Goal: Task Accomplishment & Management: Manage account settings

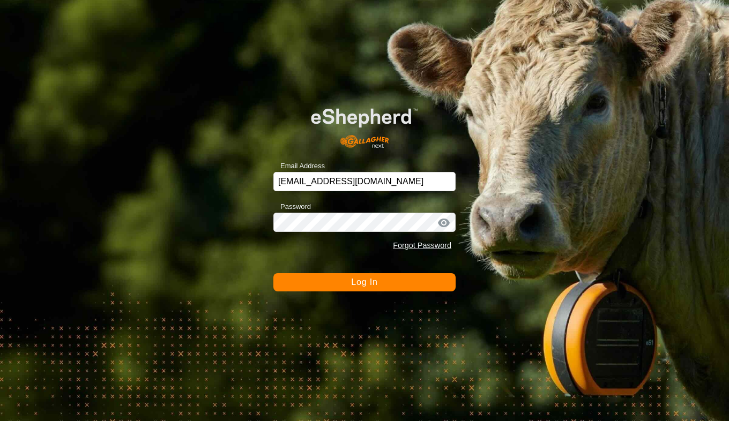
click at [373, 280] on span "Log In" at bounding box center [364, 282] width 26 height 9
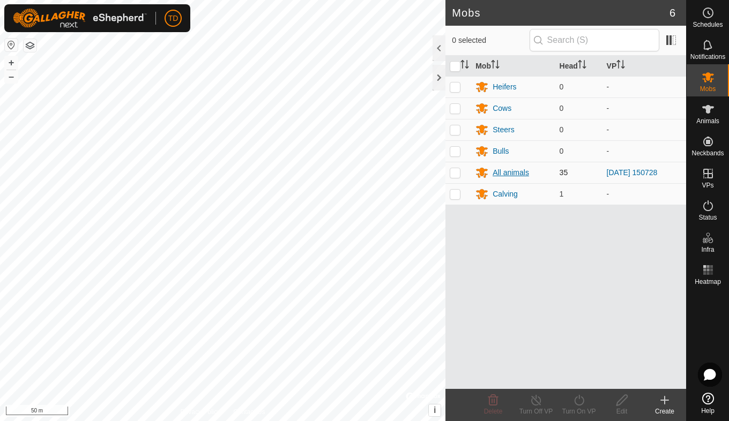
click at [502, 175] on div "All animals" at bounding box center [511, 172] width 36 height 11
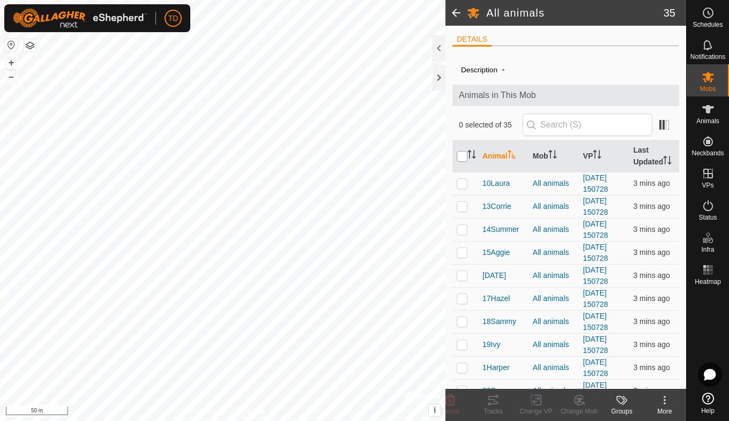
click at [459, 154] on input "checkbox" at bounding box center [462, 156] width 11 height 11
checkbox input "true"
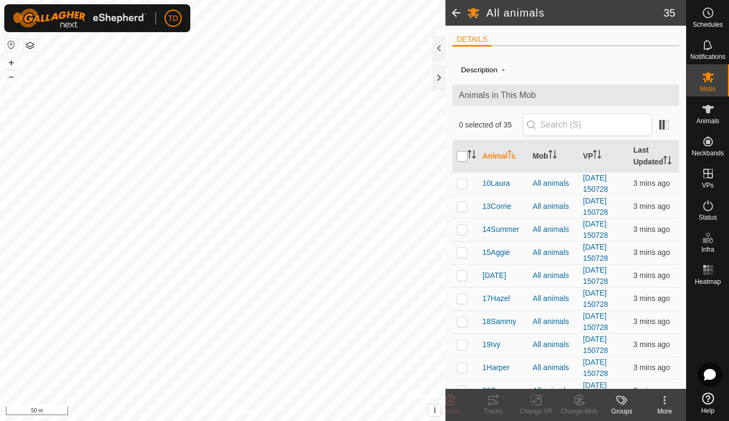
checkbox input "true"
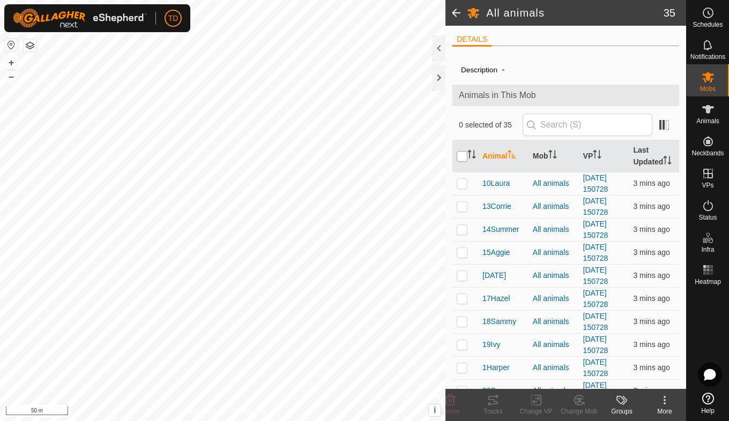
checkbox input "true"
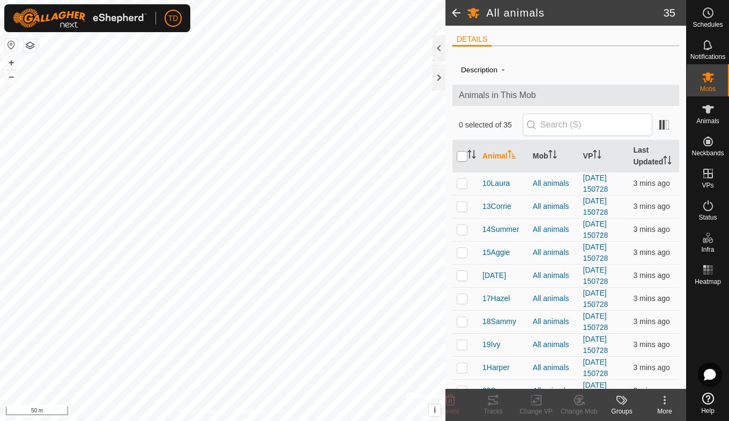
checkbox input "true"
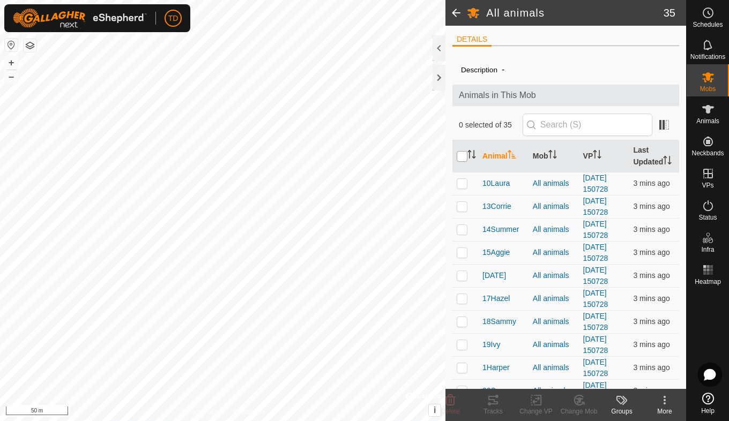
checkbox input "true"
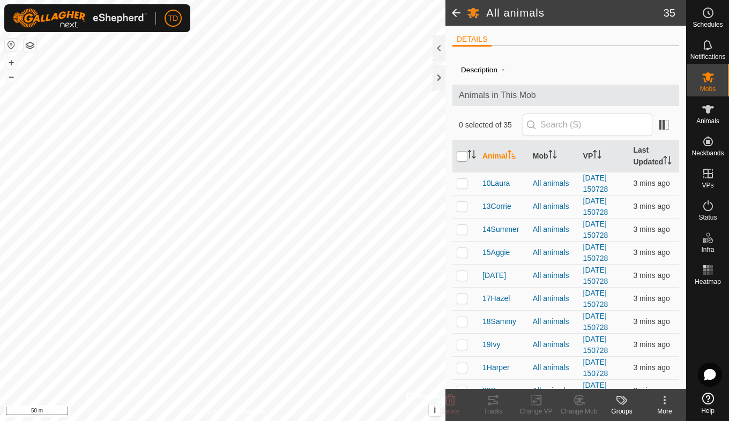
checkbox input "true"
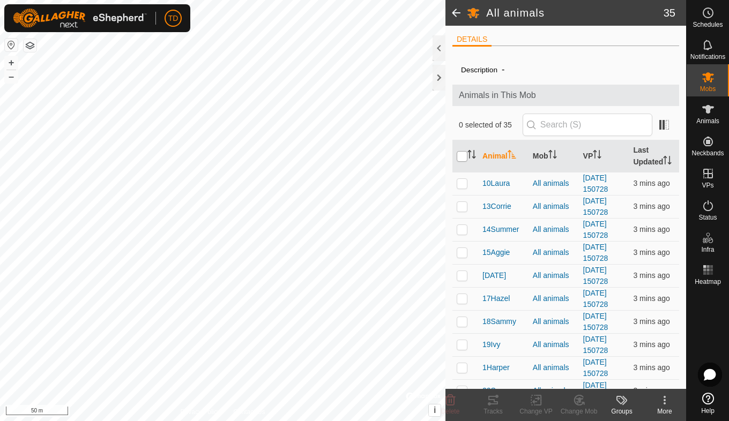
checkbox input "true"
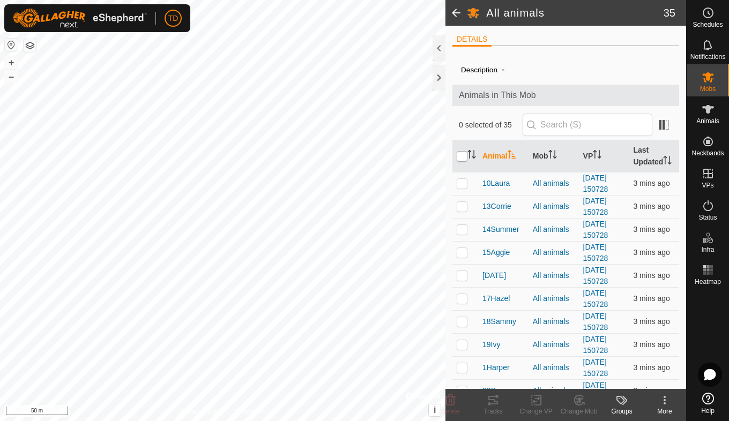
checkbox input "true"
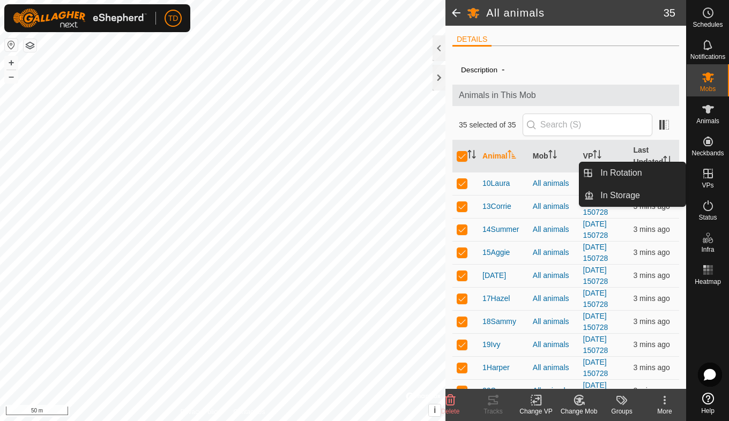
click at [707, 175] on icon at bounding box center [708, 174] width 10 height 10
click at [637, 178] on link "In Rotation" at bounding box center [640, 172] width 92 height 21
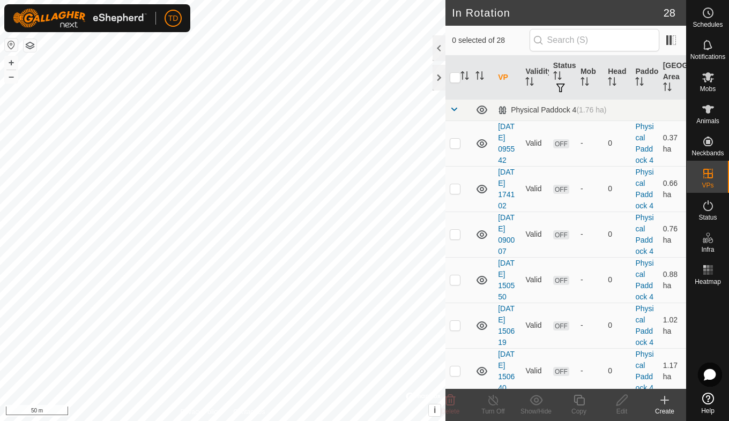
click at [663, 402] on icon at bounding box center [664, 400] width 13 height 13
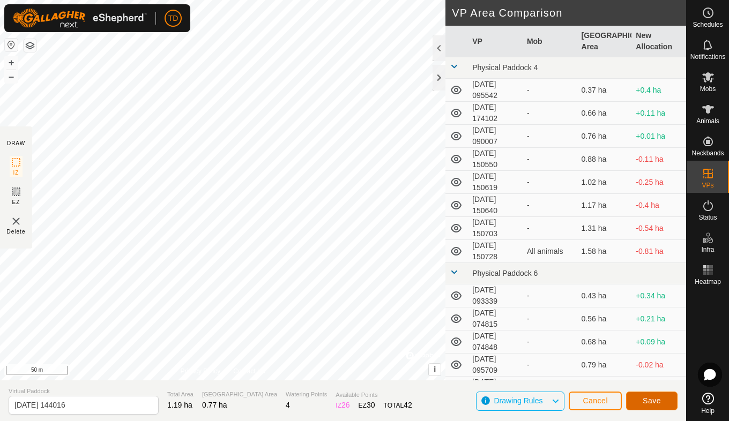
click at [662, 400] on button "Save" at bounding box center [651, 401] width 51 height 19
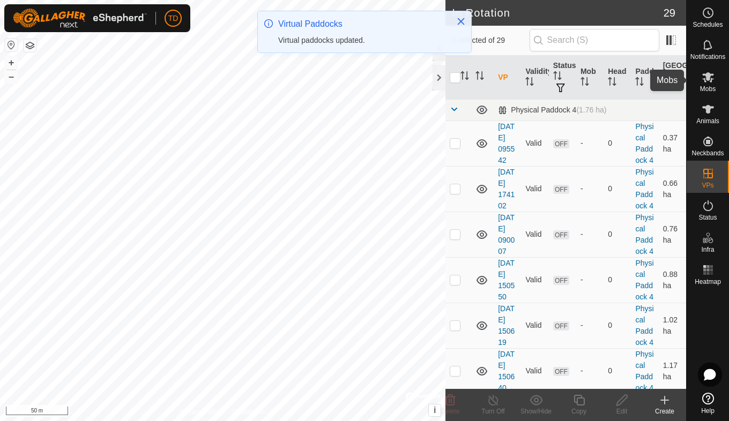
click at [712, 83] on icon at bounding box center [708, 77] width 13 height 13
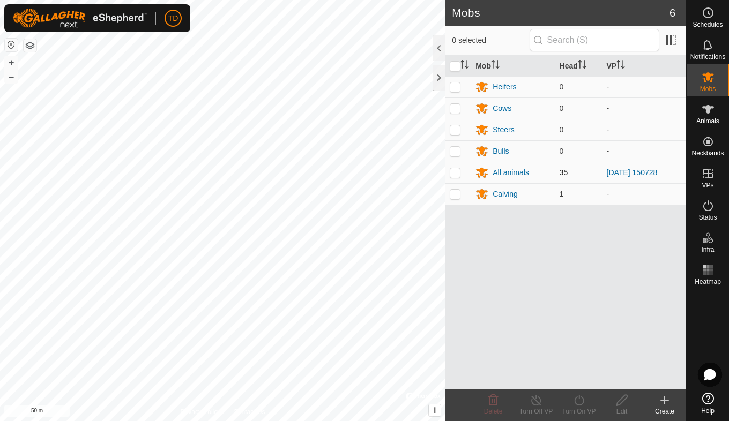
click at [516, 172] on div "All animals" at bounding box center [511, 172] width 36 height 11
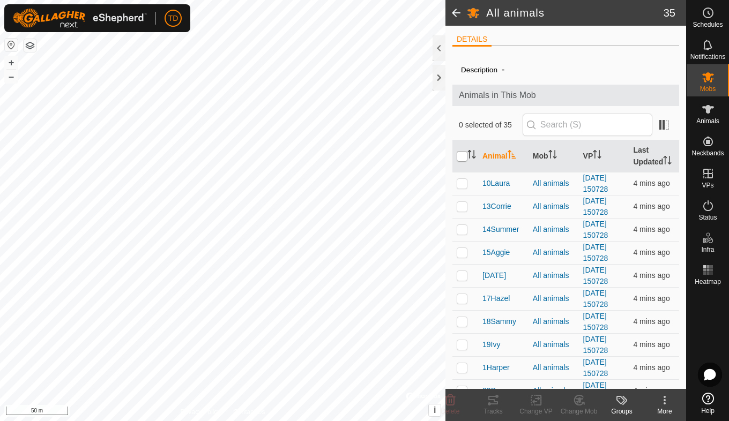
click at [460, 153] on input "checkbox" at bounding box center [462, 156] width 11 height 11
checkbox input "true"
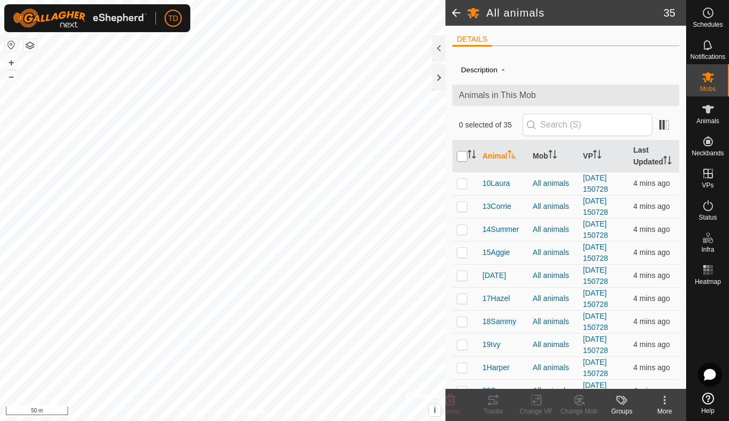
checkbox input "true"
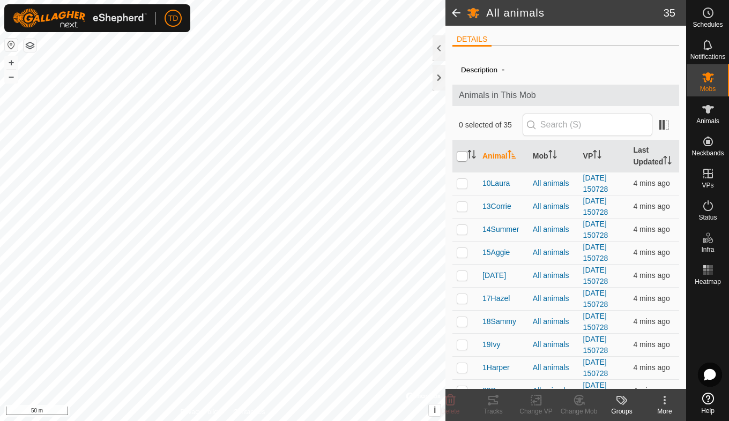
checkbox input "true"
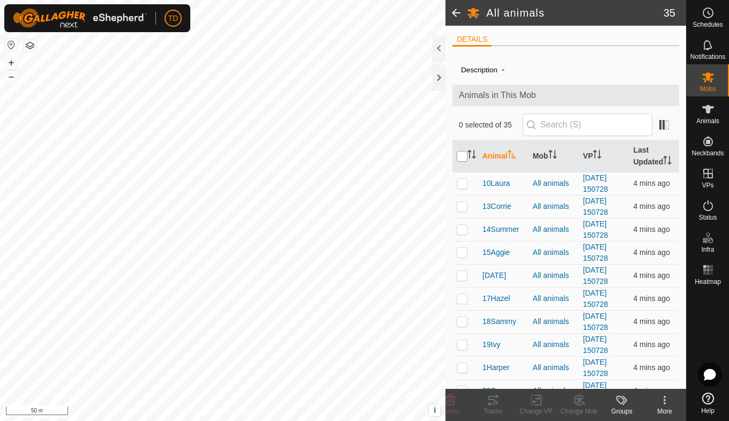
checkbox input "true"
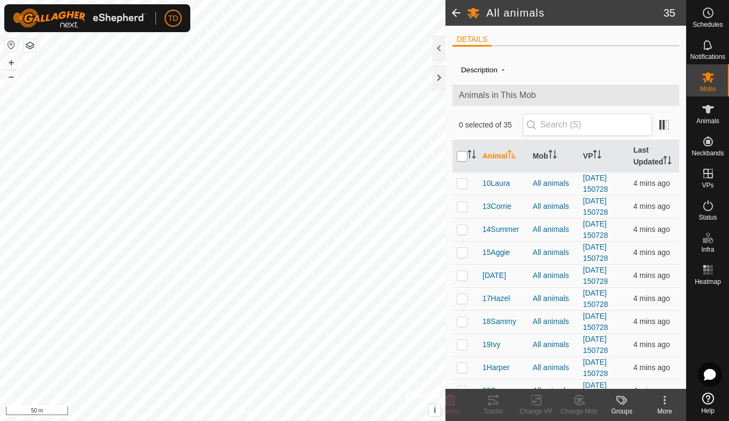
checkbox input "true"
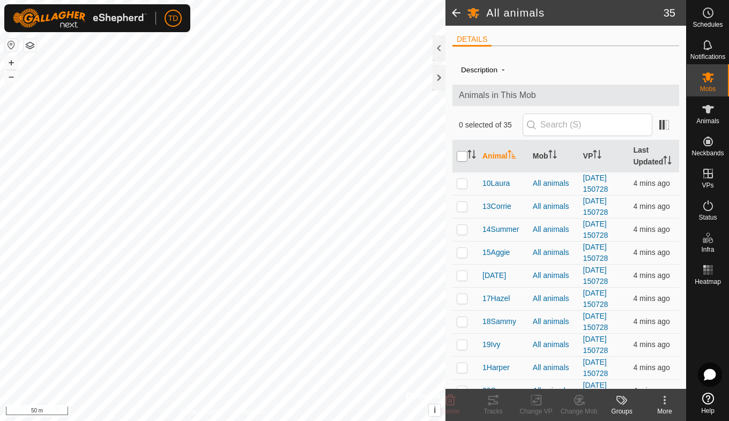
checkbox input "true"
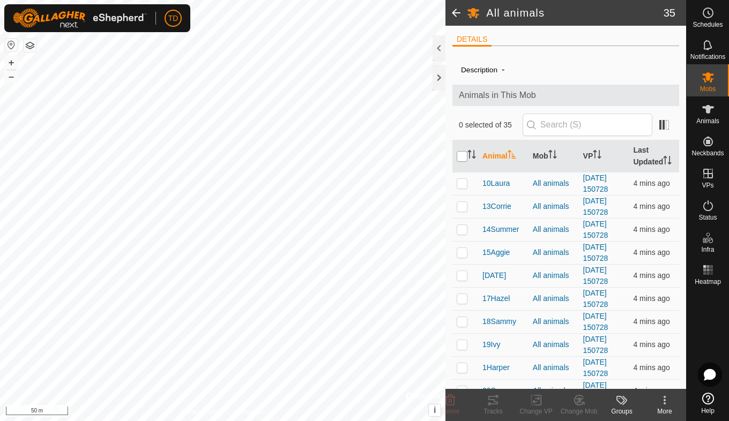
checkbox input "true"
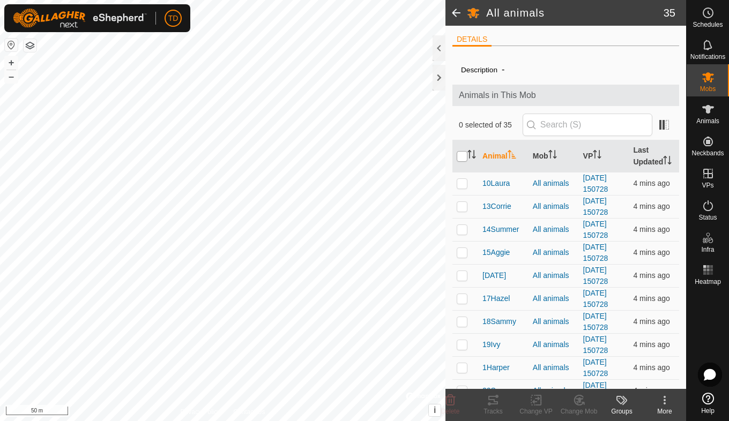
checkbox input "true"
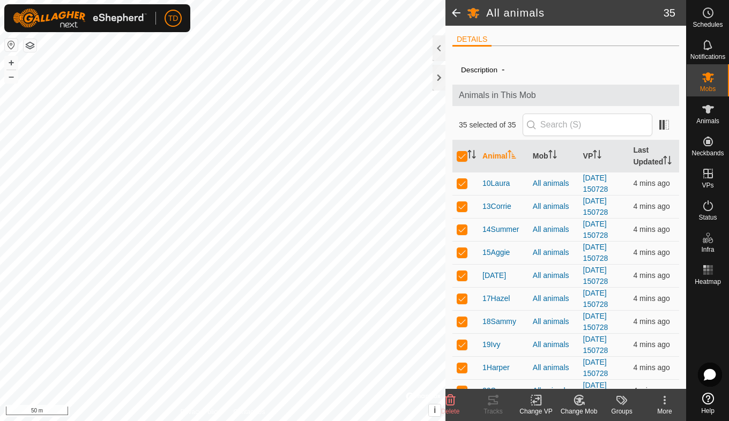
click at [536, 404] on icon at bounding box center [536, 400] width 13 height 13
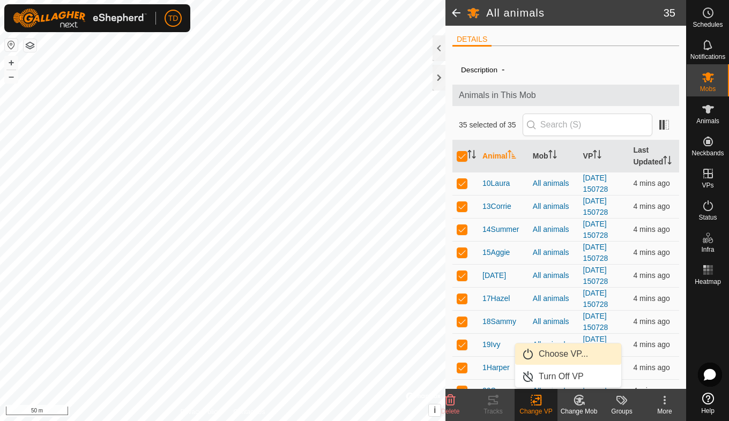
click at [556, 354] on link "Choose VP..." at bounding box center [568, 354] width 106 height 21
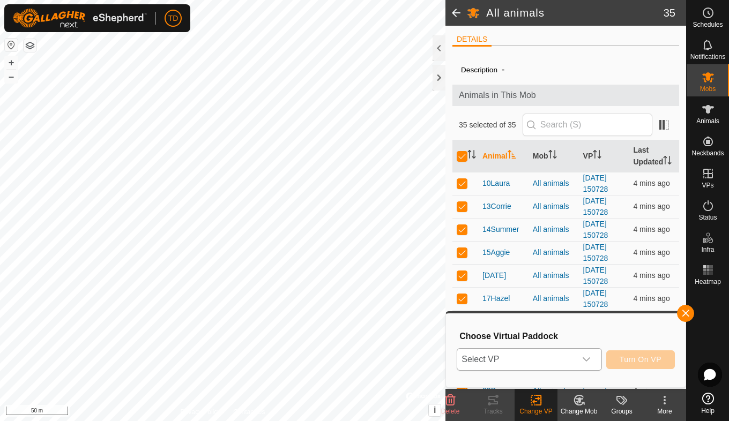
click at [596, 360] on div "dropdown trigger" at bounding box center [586, 359] width 21 height 21
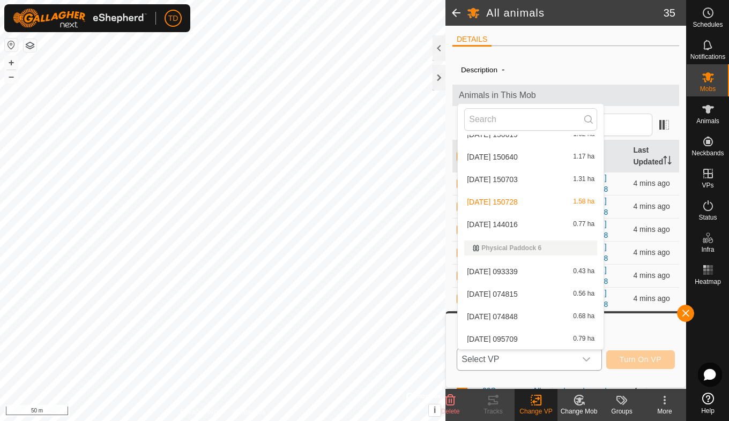
scroll to position [128, 0]
click at [518, 221] on li "[DATE] 144016 0.77 ha" at bounding box center [531, 222] width 146 height 21
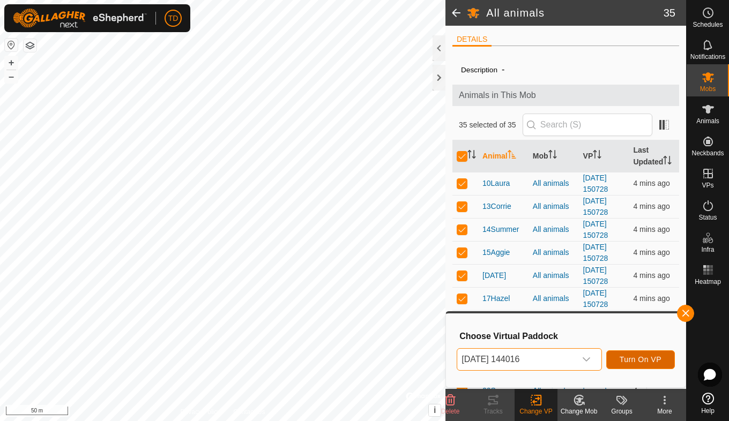
click at [637, 361] on span "Turn On VP" at bounding box center [641, 359] width 42 height 9
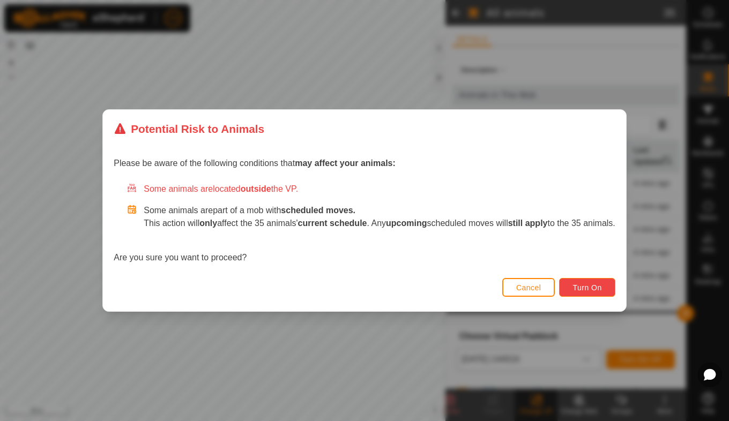
click at [580, 293] on button "Turn On" at bounding box center [587, 287] width 56 height 19
